Goal: Navigation & Orientation: Find specific page/section

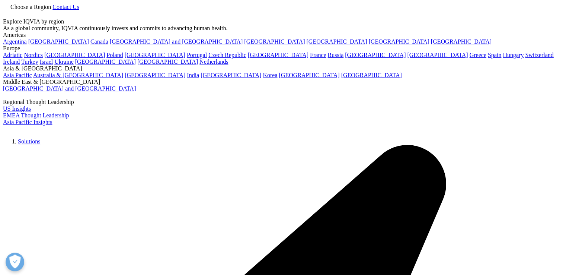
click at [51, 10] on span "Choose a Region" at bounding box center [30, 7] width 41 height 6
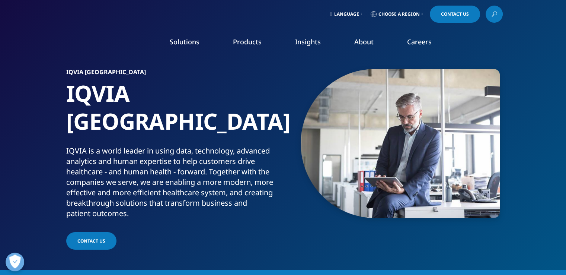
click at [396, 12] on span "Choose a Region" at bounding box center [398, 14] width 41 height 6
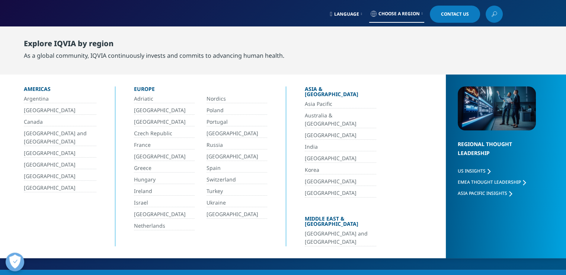
click at [217, 191] on link "Turkey" at bounding box center [237, 191] width 61 height 9
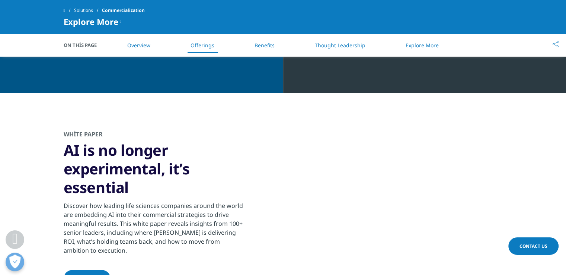
scroll to position [1079, 0]
